Goal: Task Accomplishment & Management: Use online tool/utility

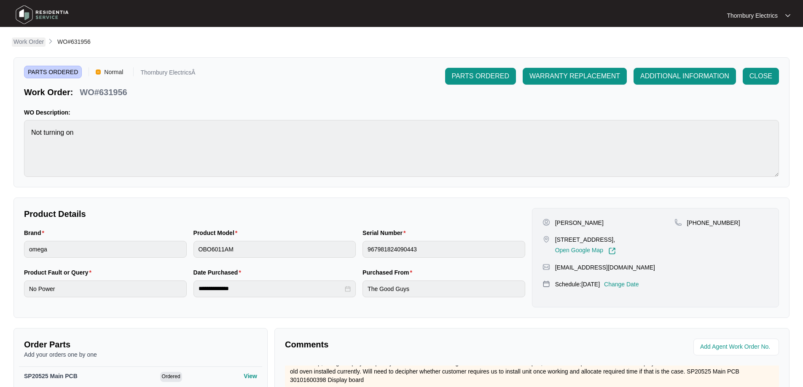
click at [25, 40] on p "Work Order" at bounding box center [28, 42] width 30 height 8
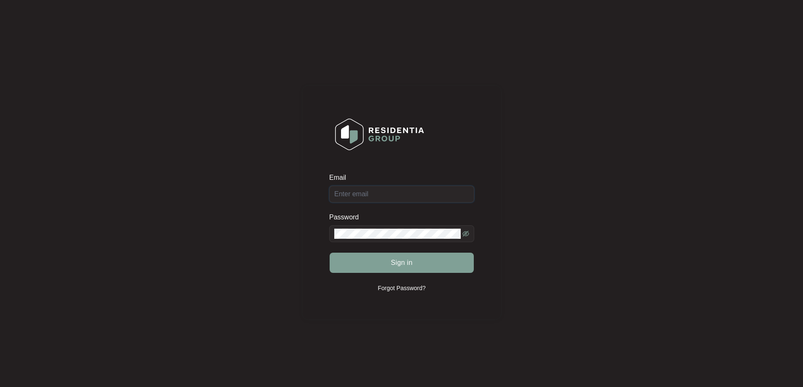
type input "[EMAIL_ADDRESS][DOMAIN_NAME]"
click at [392, 262] on span "Sign in" at bounding box center [402, 263] width 22 height 10
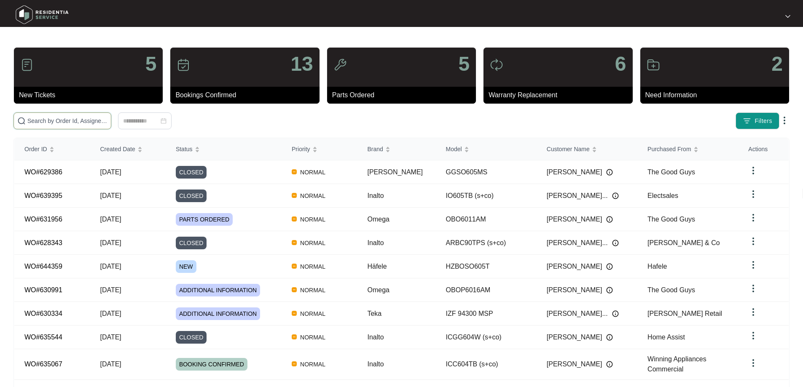
click at [91, 123] on input "text" at bounding box center [67, 120] width 80 height 9
type input "630991"
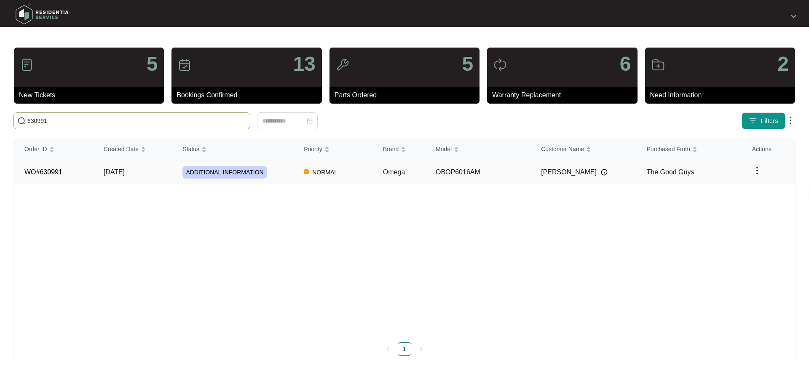
click at [273, 174] on div "ADDITIONAL INFORMATION" at bounding box center [237, 172] width 111 height 13
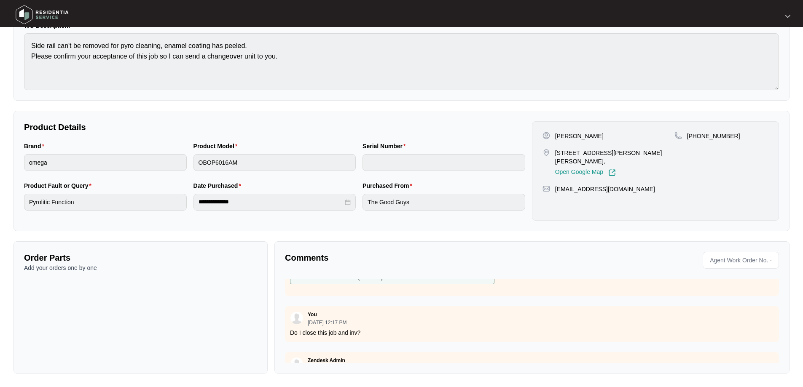
scroll to position [734, 0]
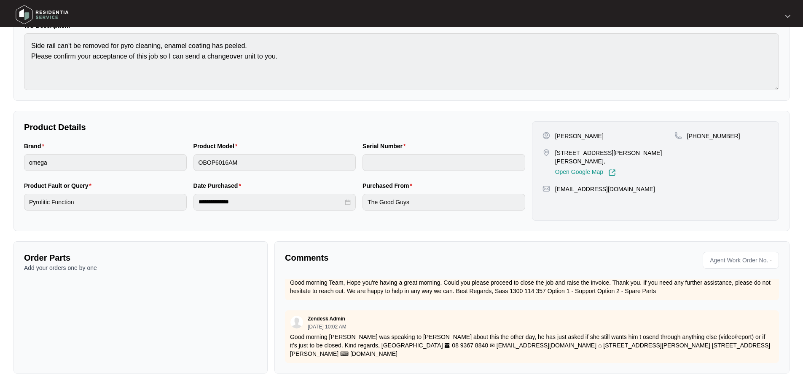
click at [246, 346] on div "Order Parts Add your orders one by one" at bounding box center [140, 307] width 254 height 132
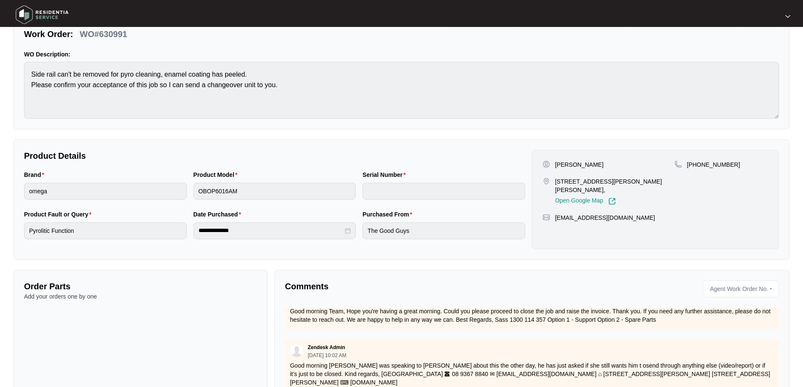
scroll to position [0, 0]
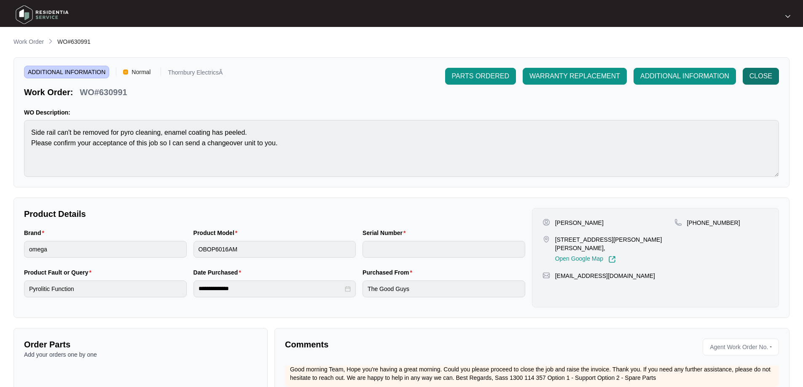
click at [758, 80] on span "CLOSE" at bounding box center [760, 76] width 23 height 10
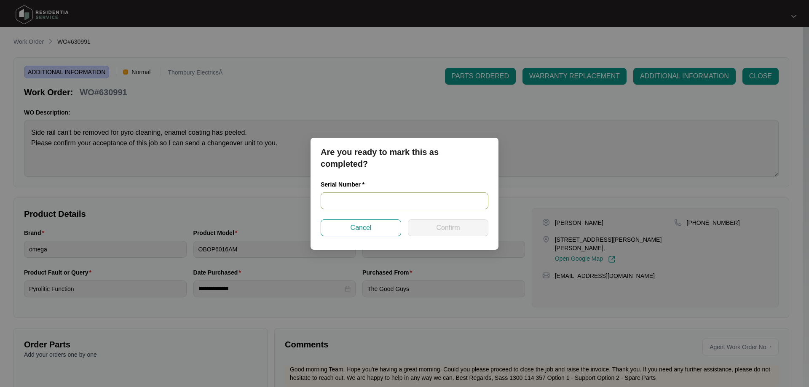
click at [353, 200] on input "text" at bounding box center [405, 201] width 168 height 17
paste input "967881824100185"
type input "967881824100185"
click at [458, 229] on span "Confirm" at bounding box center [448, 228] width 24 height 10
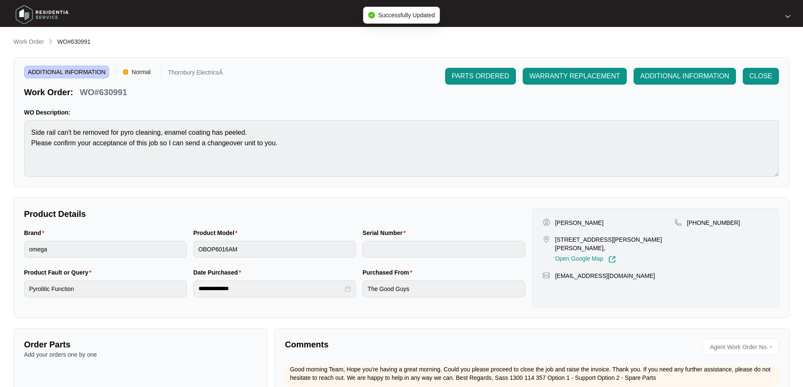
type input "967881824100185"
